Goal: Task Accomplishment & Management: Complete application form

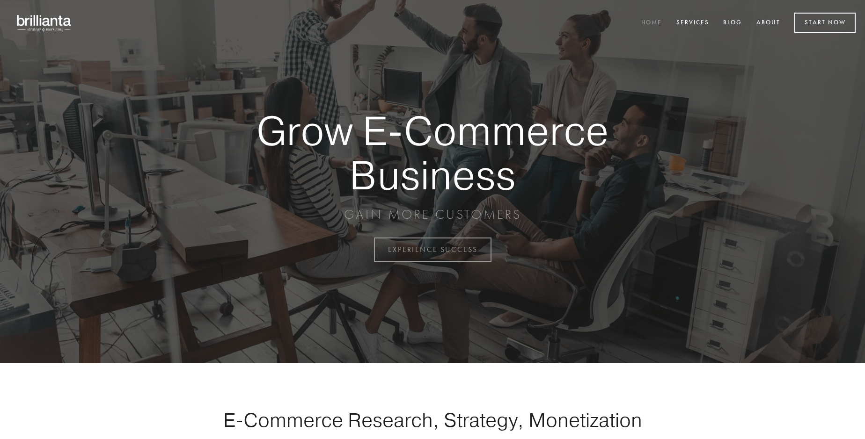
scroll to position [2453, 0]
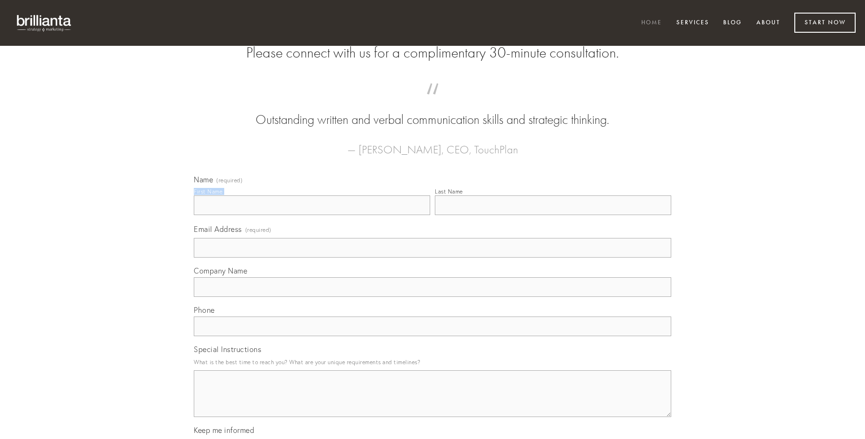
type input "[PERSON_NAME]"
click at [553, 215] on input "Last Name" at bounding box center [553, 206] width 236 height 20
type input "[PERSON_NAME]"
click at [432, 258] on input "Email Address (required)" at bounding box center [432, 248] width 477 height 20
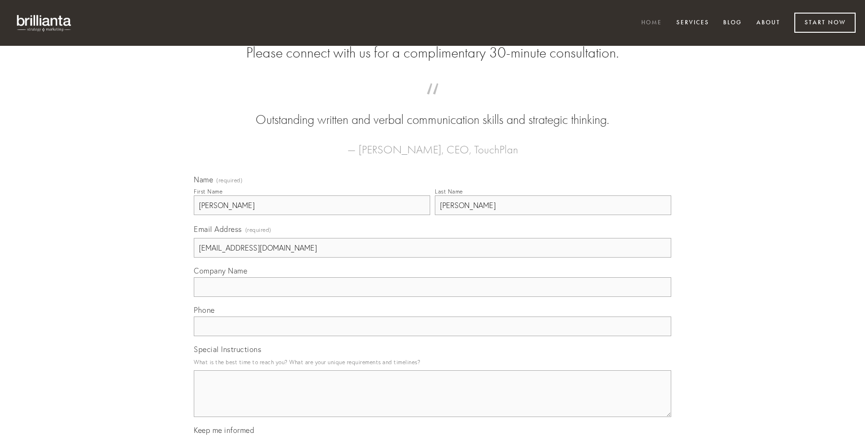
type input "[EMAIL_ADDRESS][DOMAIN_NAME]"
click at [432, 297] on input "Company Name" at bounding box center [432, 287] width 477 height 20
type input "thymum"
click at [432, 336] on input "text" at bounding box center [432, 327] width 477 height 20
click at [432, 402] on textarea "Special Instructions" at bounding box center [432, 394] width 477 height 47
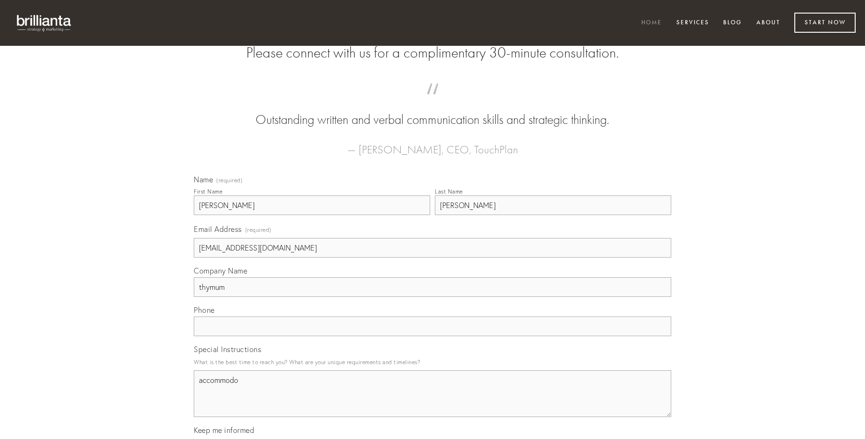
type textarea "accommodo"
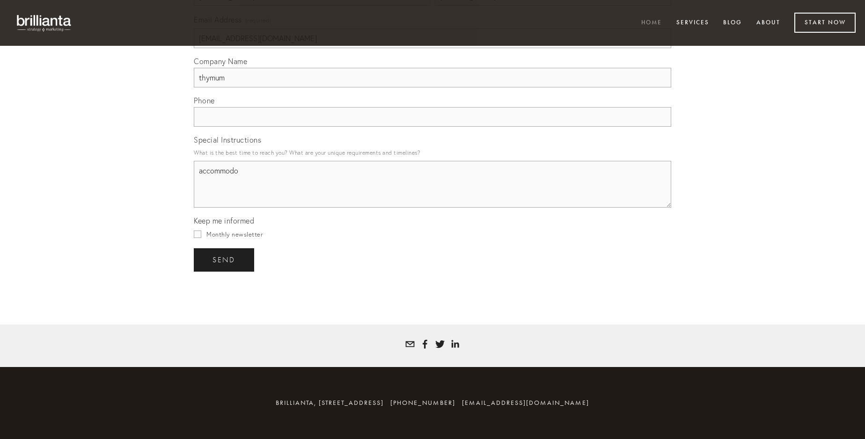
click at [225, 260] on span "send" at bounding box center [223, 260] width 23 height 8
